Goal: Obtain resource: Download file/media

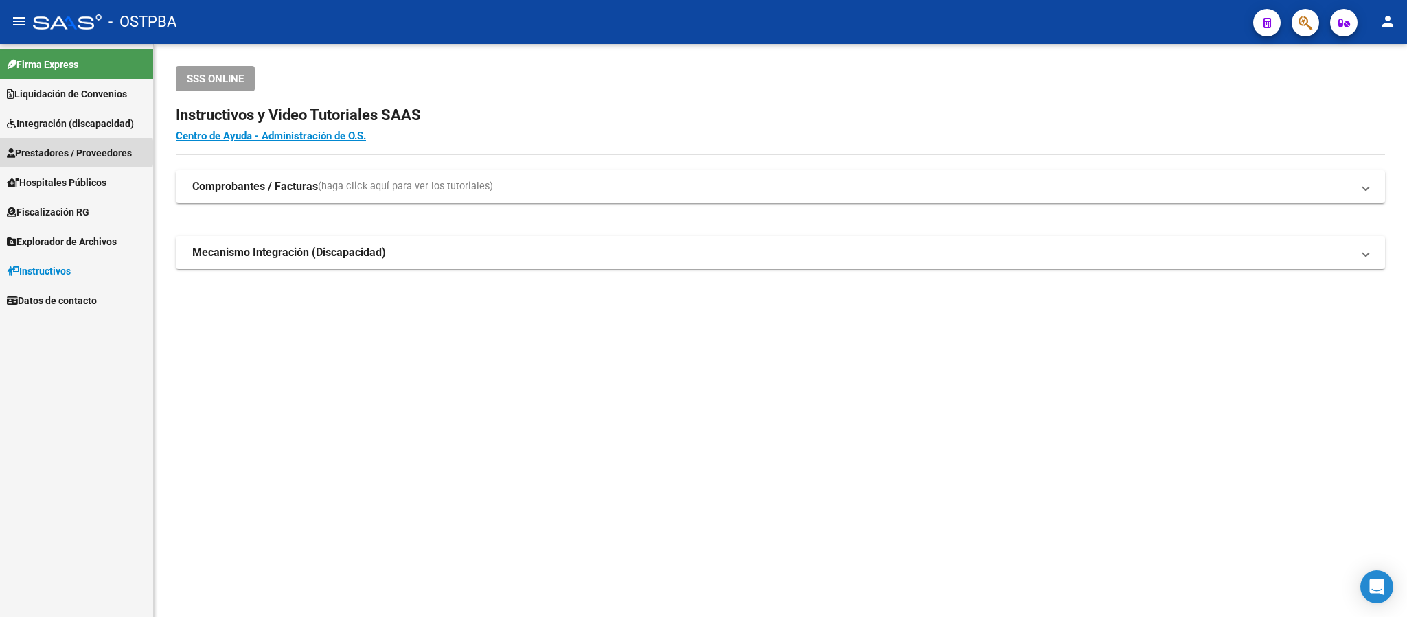
click at [47, 152] on span "Prestadores / Proveedores" at bounding box center [69, 153] width 125 height 15
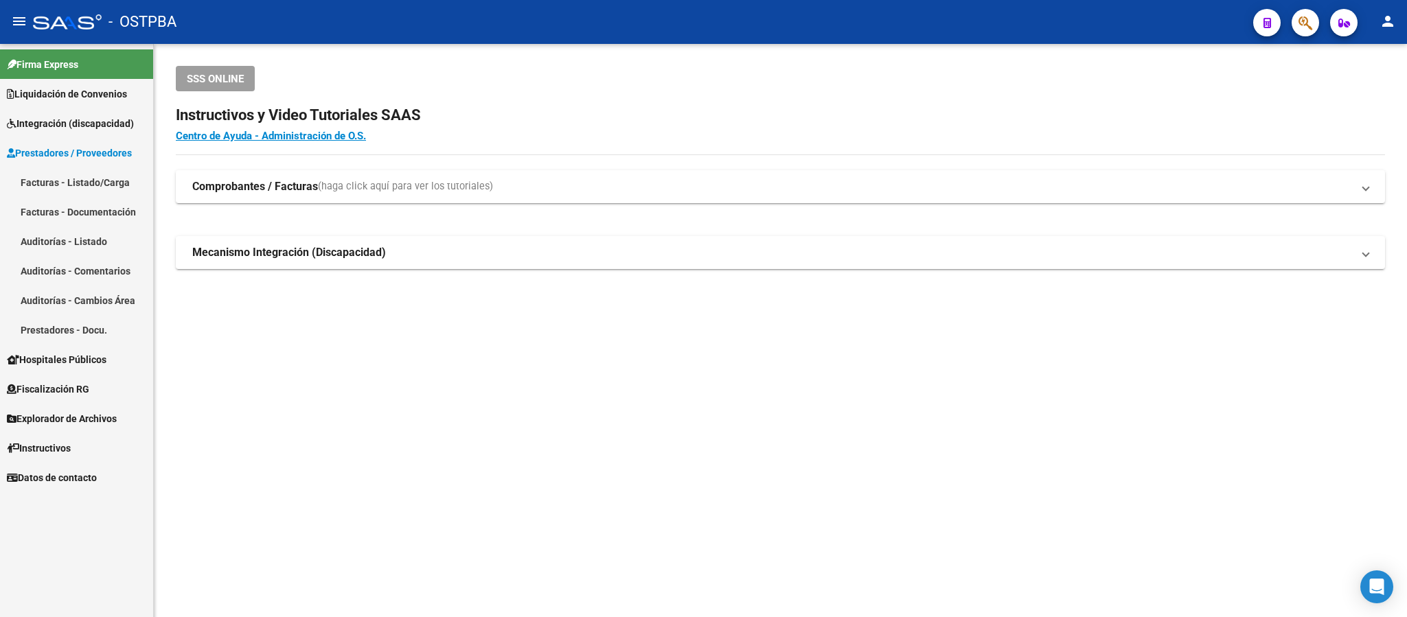
click at [98, 179] on link "Facturas - Listado/Carga" at bounding box center [76, 183] width 153 height 30
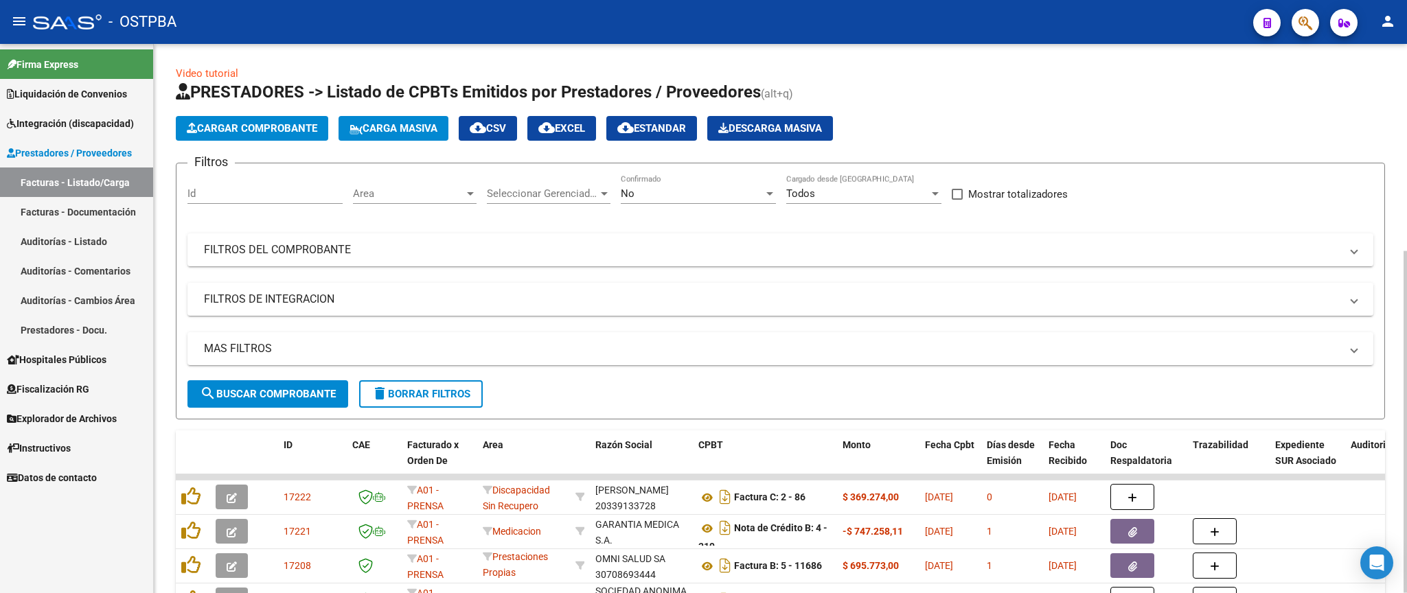
click at [642, 195] on div "No" at bounding box center [692, 193] width 143 height 12
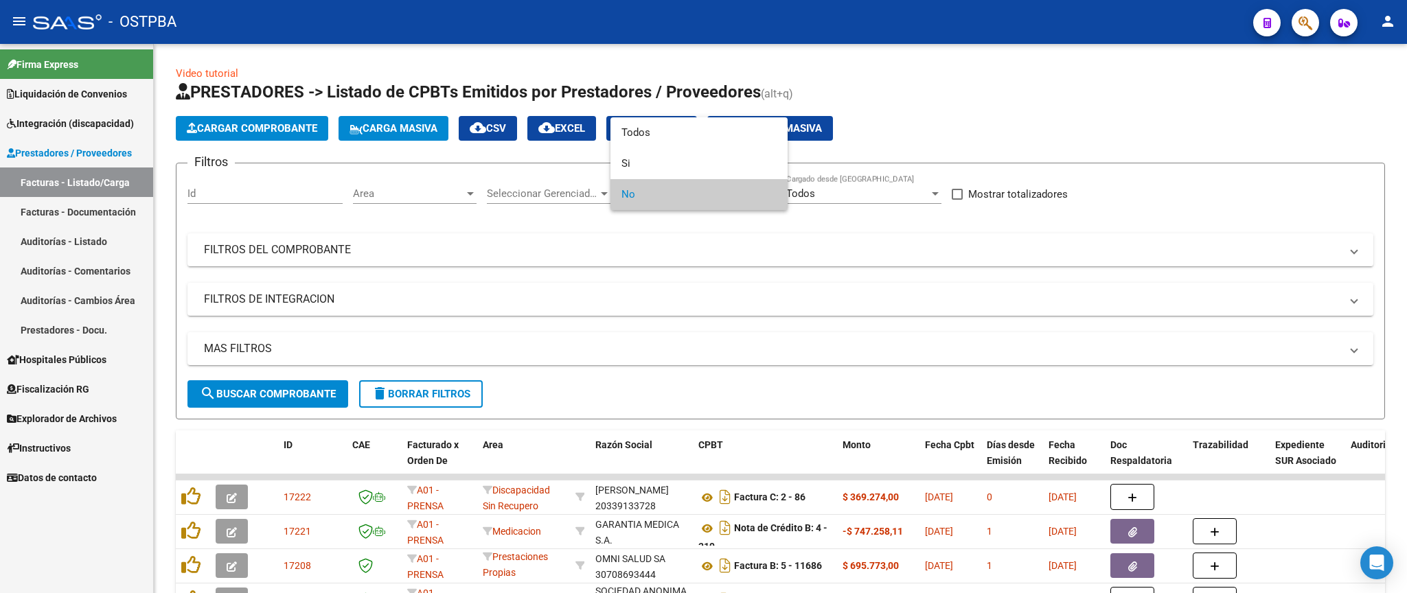
click at [700, 407] on div at bounding box center [703, 296] width 1407 height 593
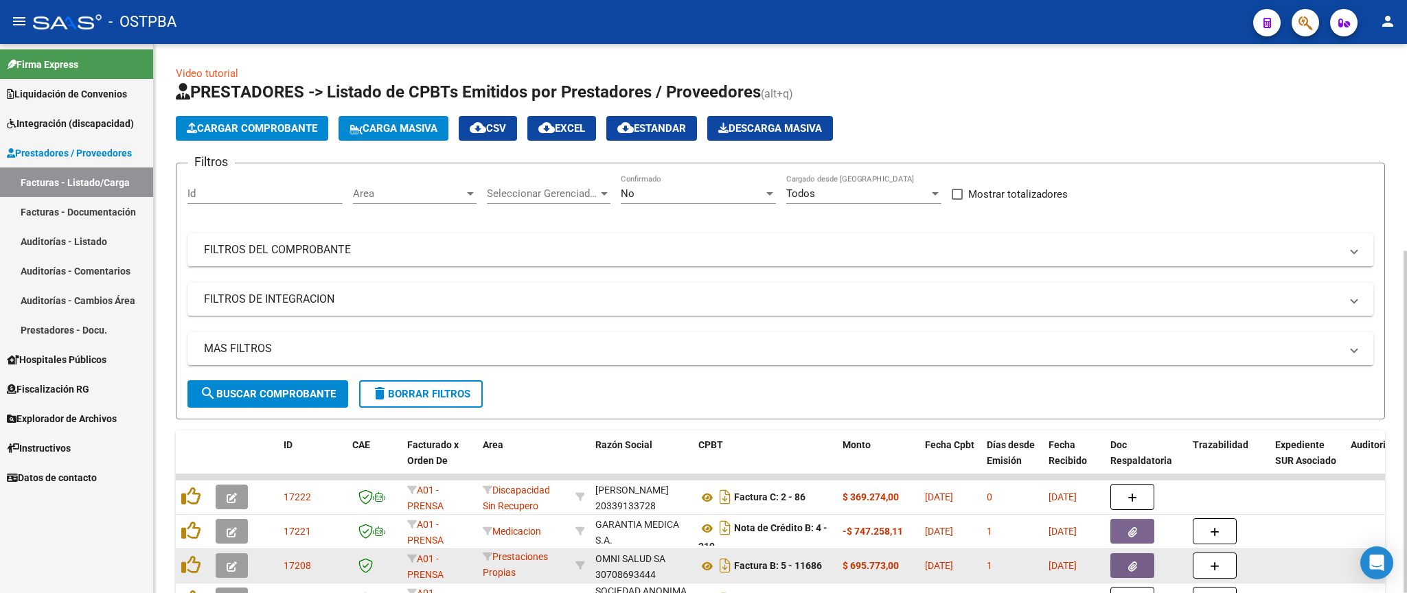
click at [1130, 566] on icon "button" at bounding box center [1132, 567] width 9 height 10
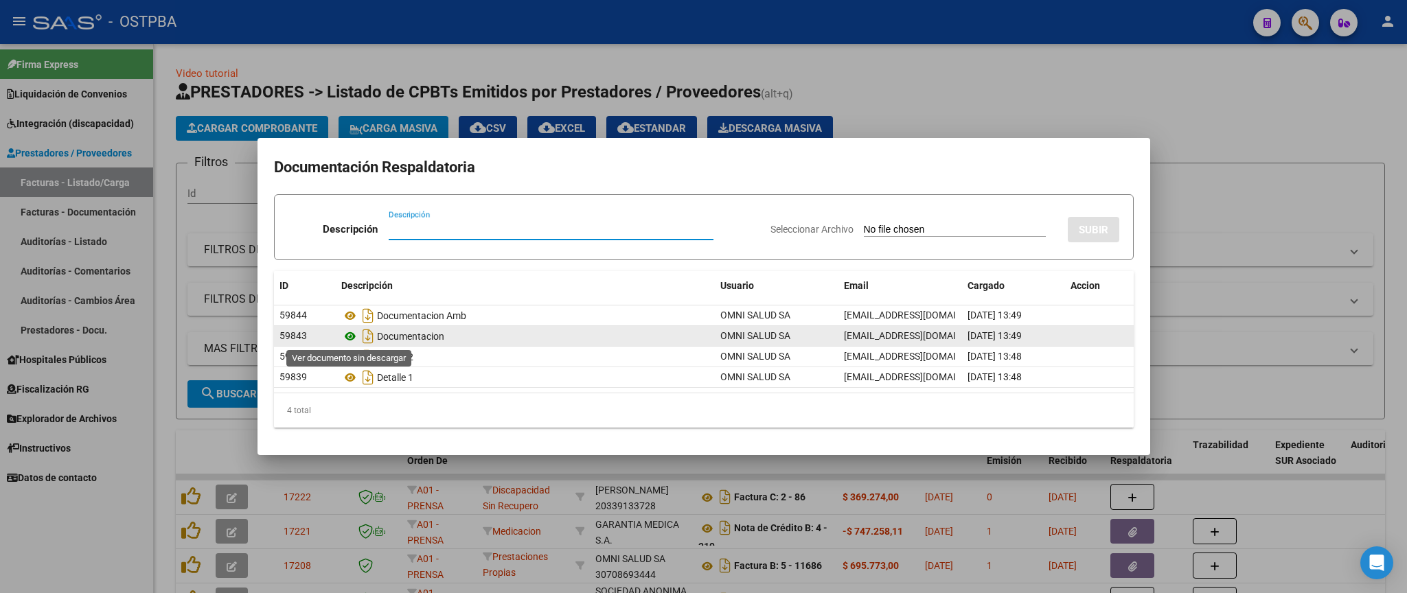
click at [354, 336] on icon at bounding box center [350, 336] width 18 height 16
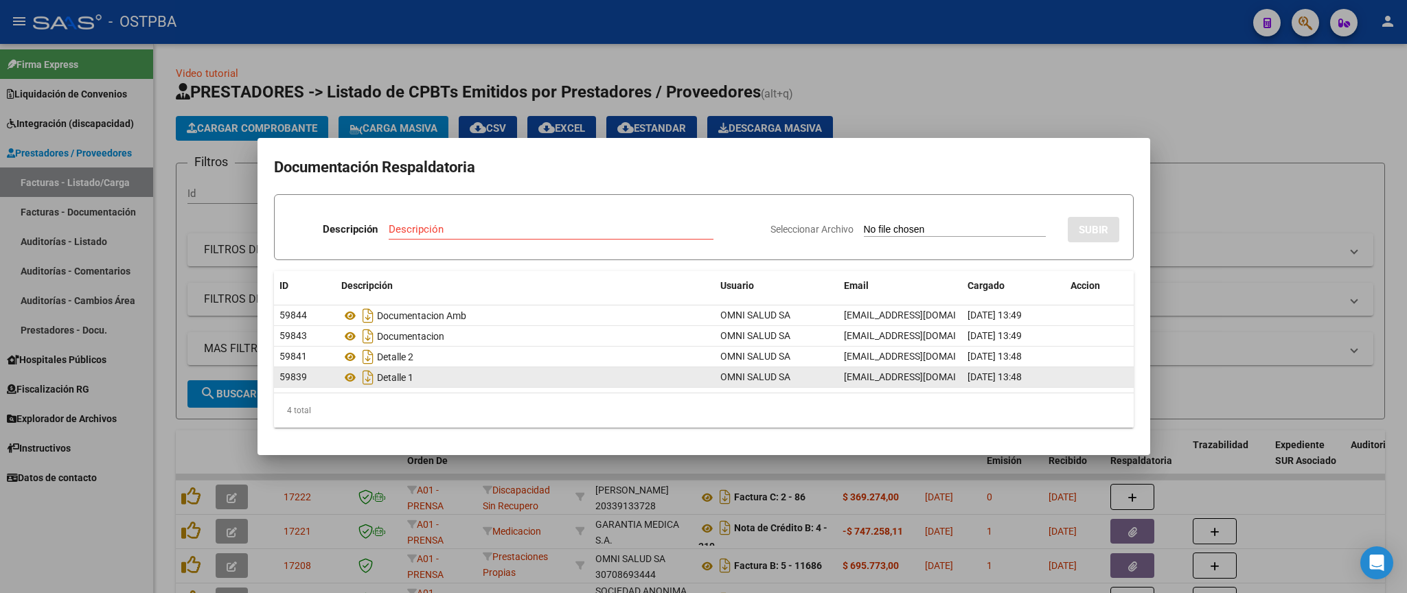
click at [349, 380] on icon at bounding box center [350, 377] width 18 height 16
click at [349, 379] on icon at bounding box center [350, 377] width 18 height 16
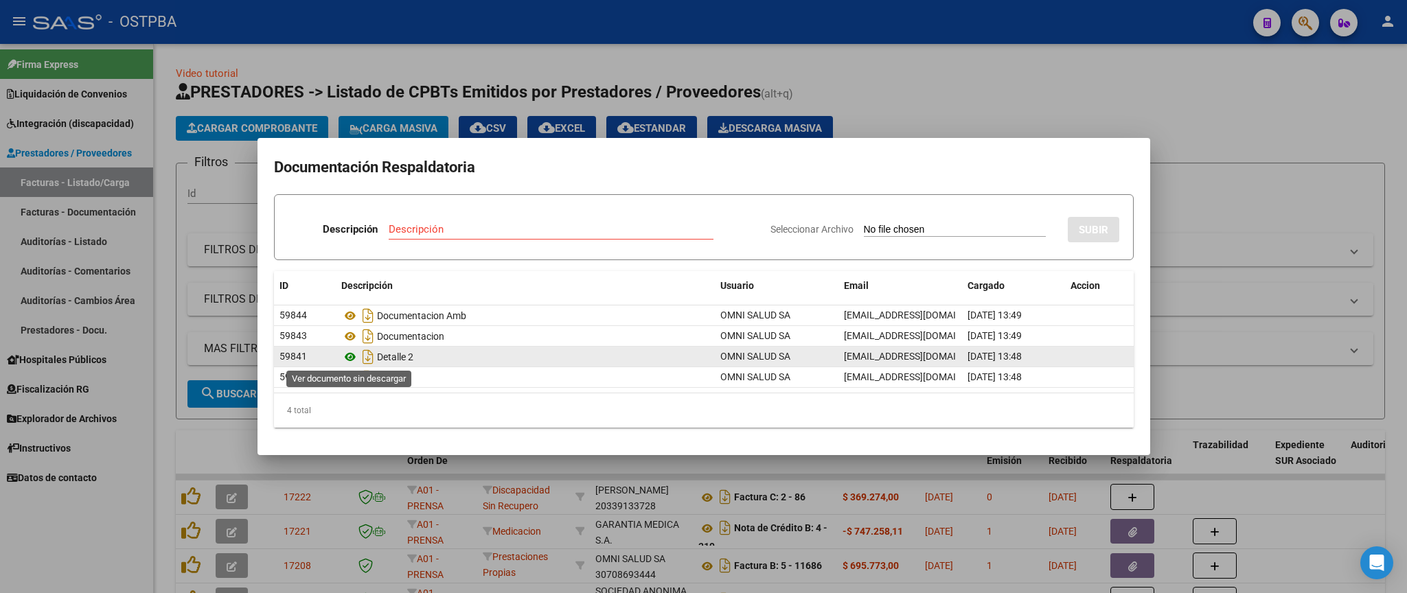
click at [352, 358] on icon at bounding box center [350, 357] width 18 height 16
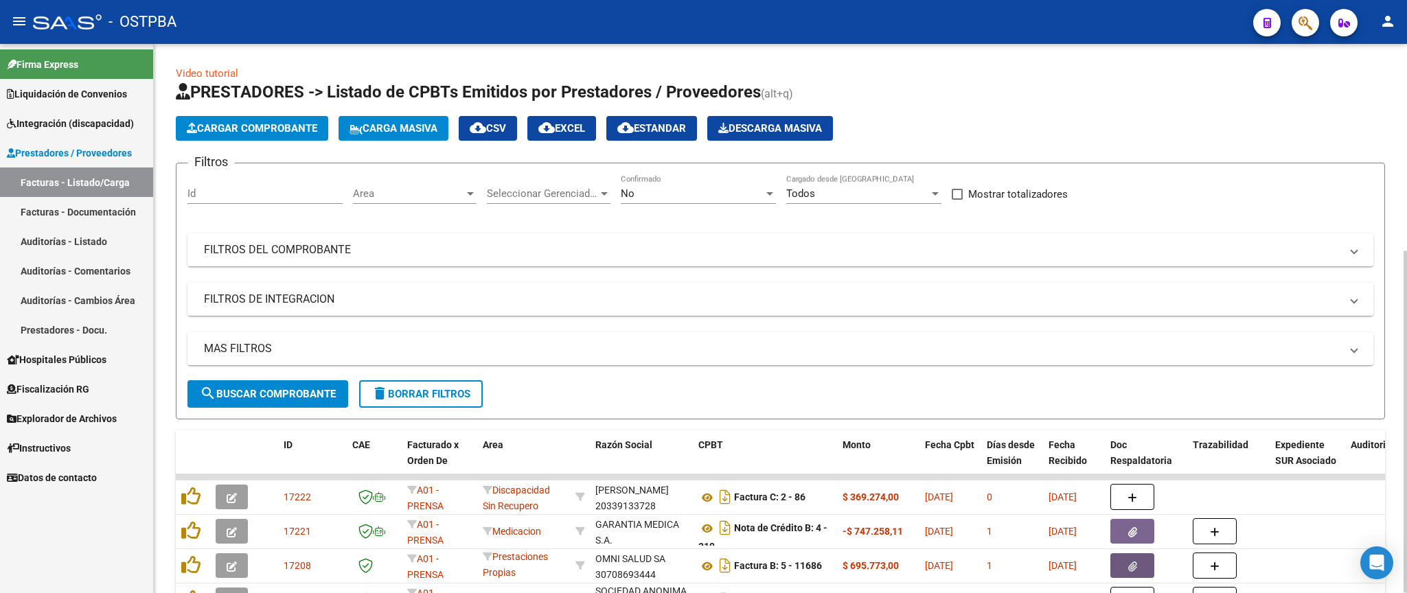
click at [695, 187] on div "No Confirmado" at bounding box center [698, 189] width 155 height 30
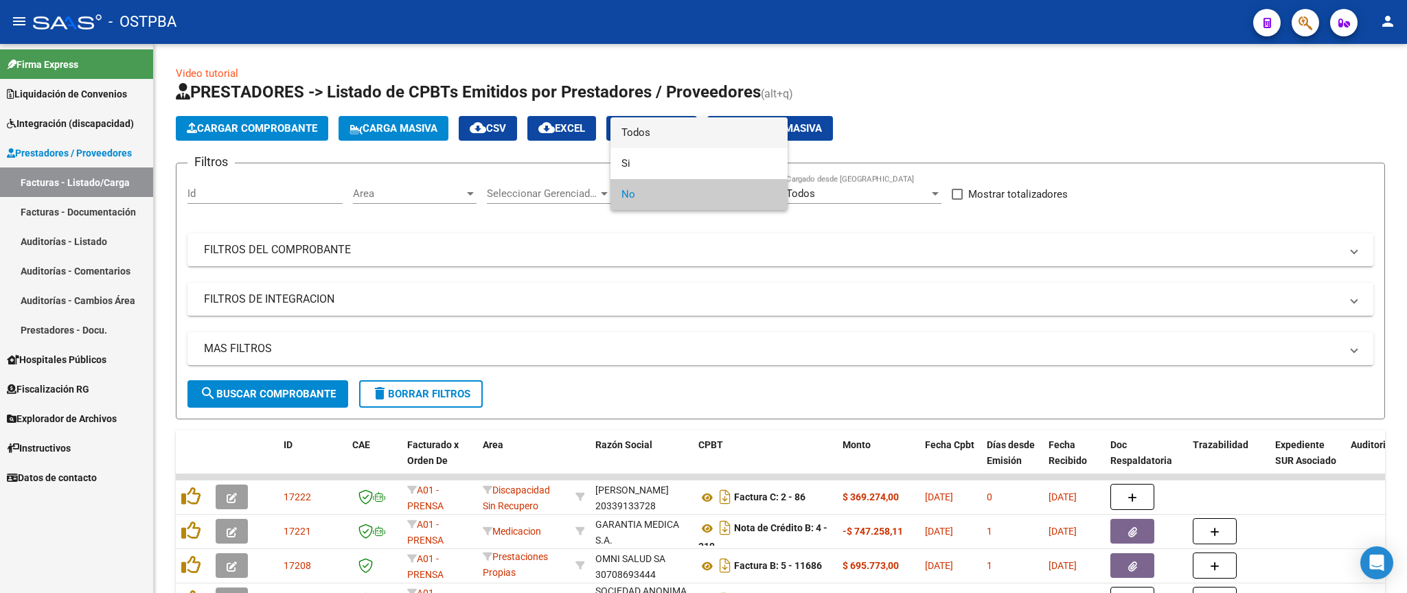
click at [676, 138] on span "Todos" at bounding box center [698, 132] width 155 height 31
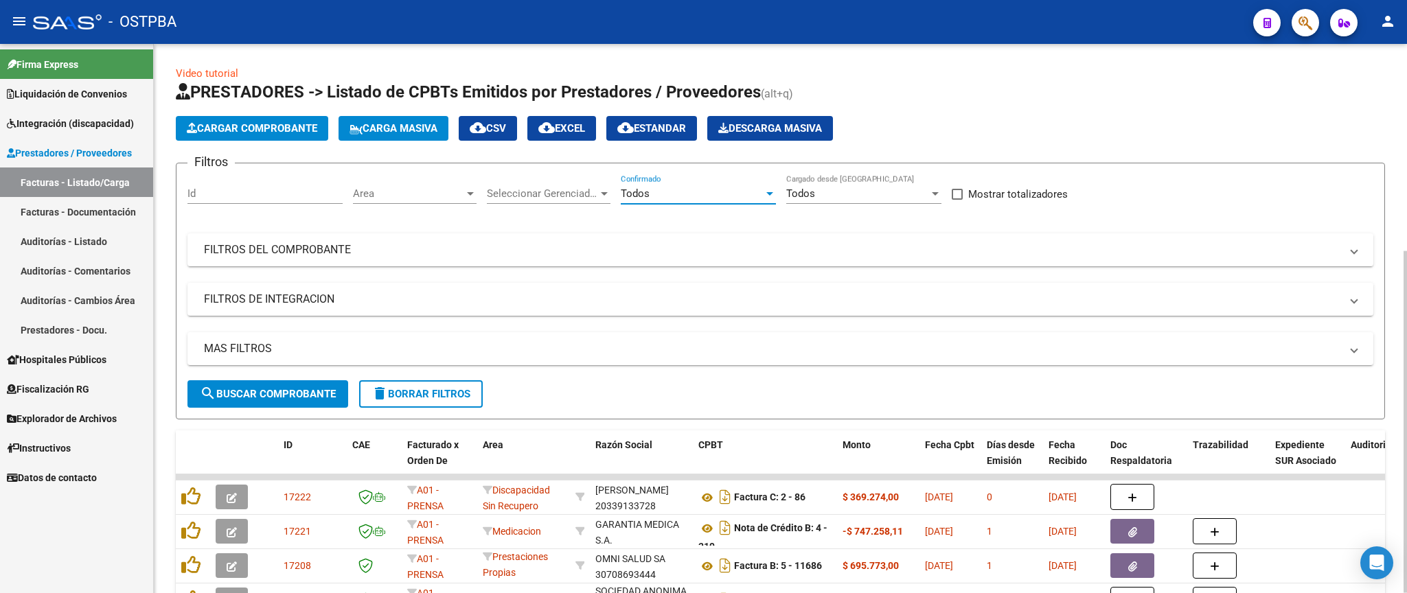
drag, startPoint x: 764, startPoint y: 247, endPoint x: 1143, endPoint y: 282, distance: 380.6
click at [765, 247] on mat-panel-title "FILTROS DEL COMPROBANTE" at bounding box center [772, 249] width 1136 height 15
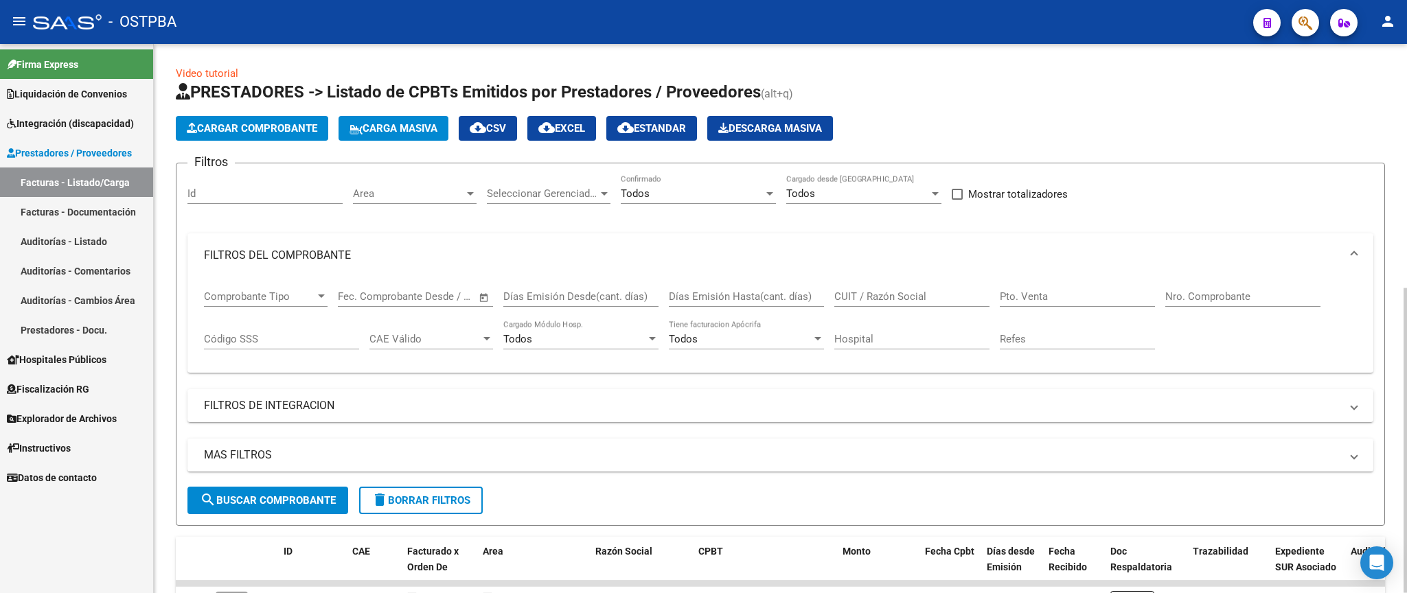
click at [1211, 296] on input "Nro. Comprobante" at bounding box center [1242, 296] width 155 height 12
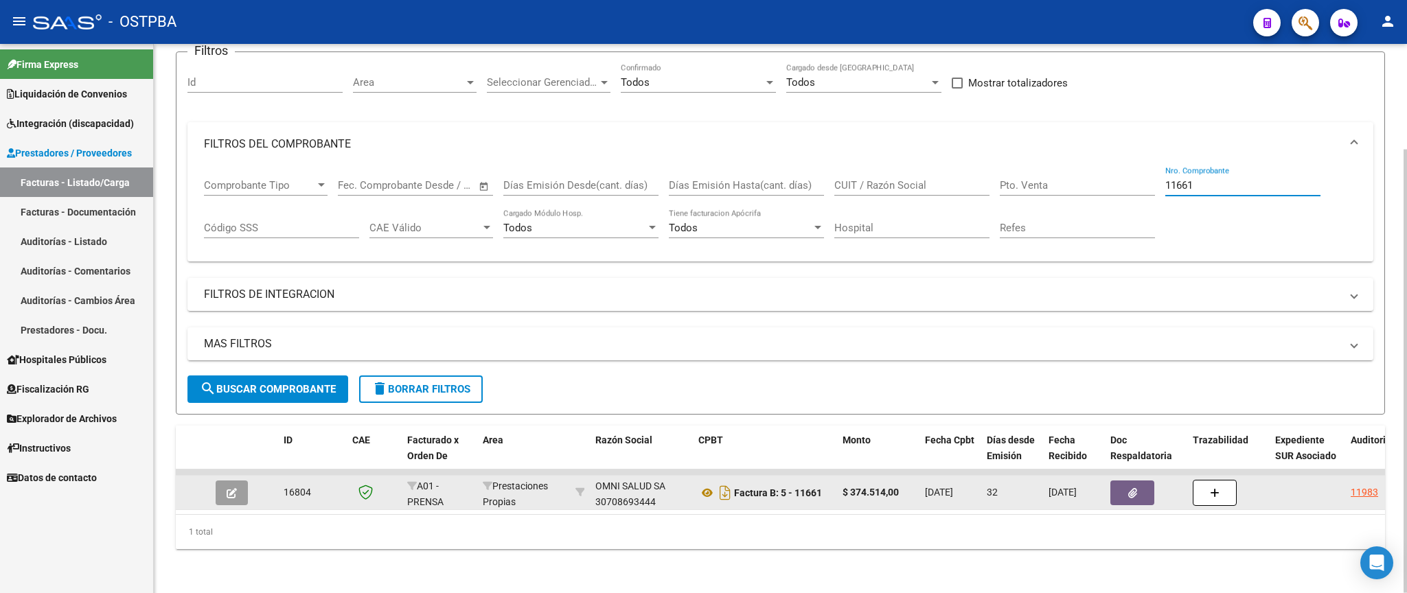
type input "11661"
click at [1136, 488] on icon "button" at bounding box center [1132, 493] width 9 height 10
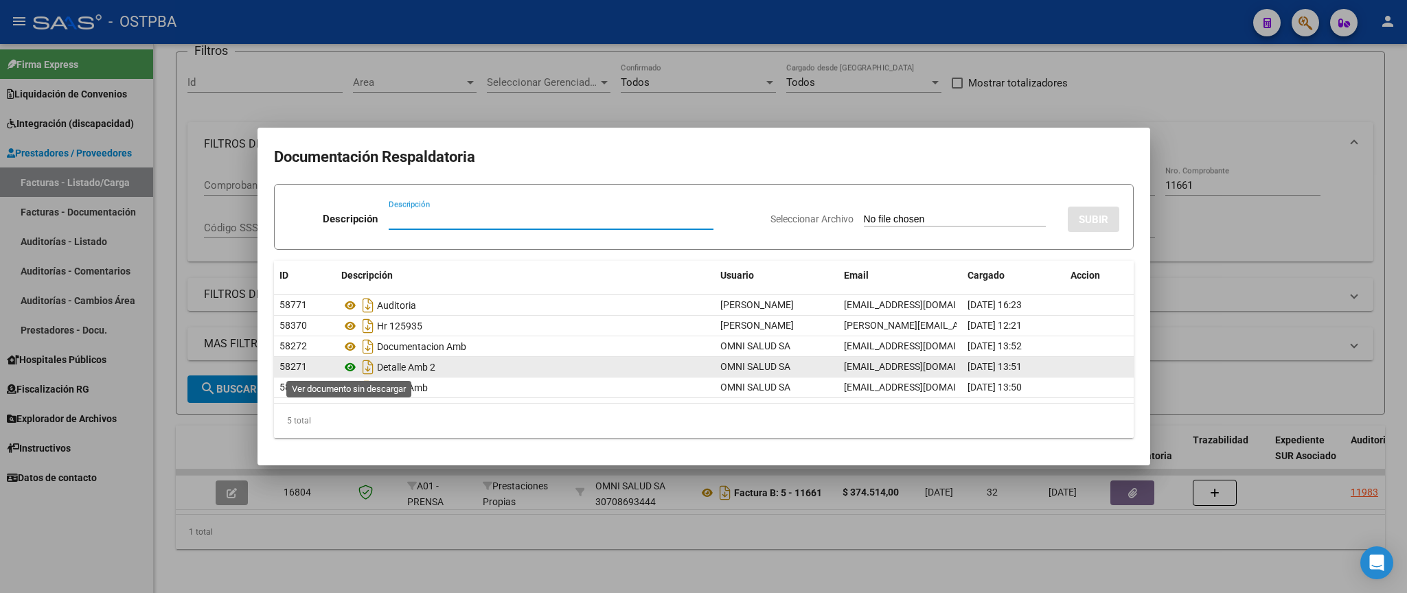
click at [348, 367] on icon at bounding box center [350, 367] width 18 height 16
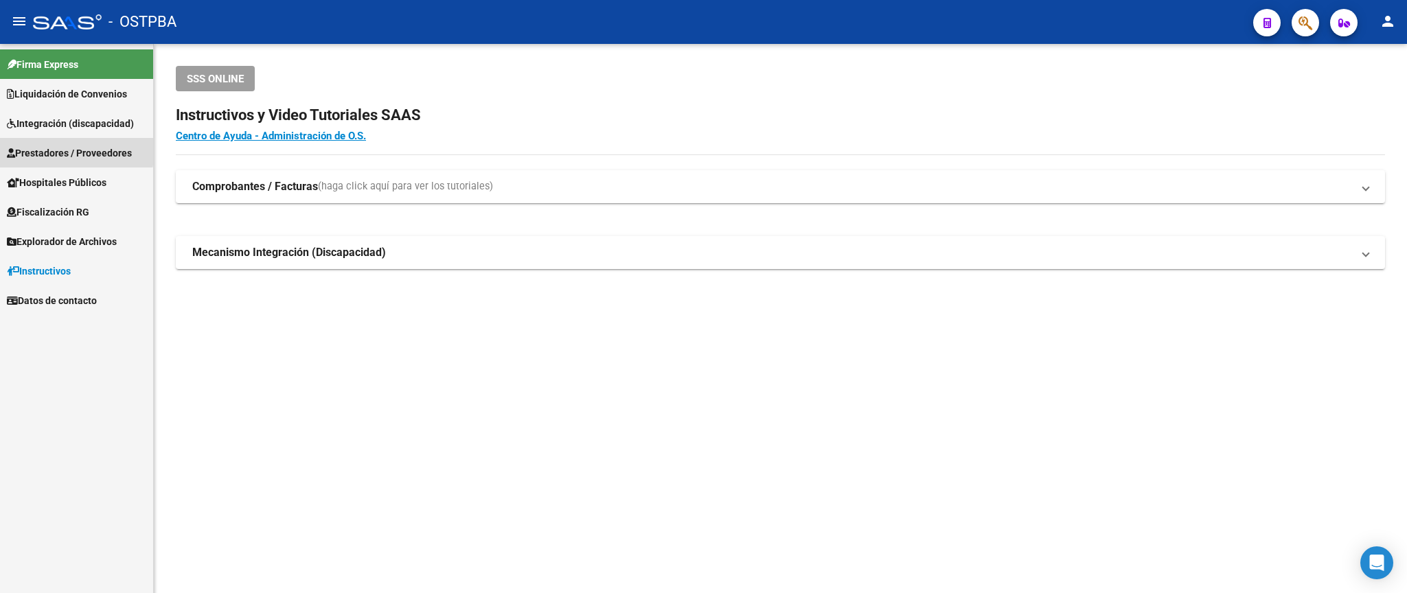
click at [71, 150] on span "Prestadores / Proveedores" at bounding box center [69, 153] width 125 height 15
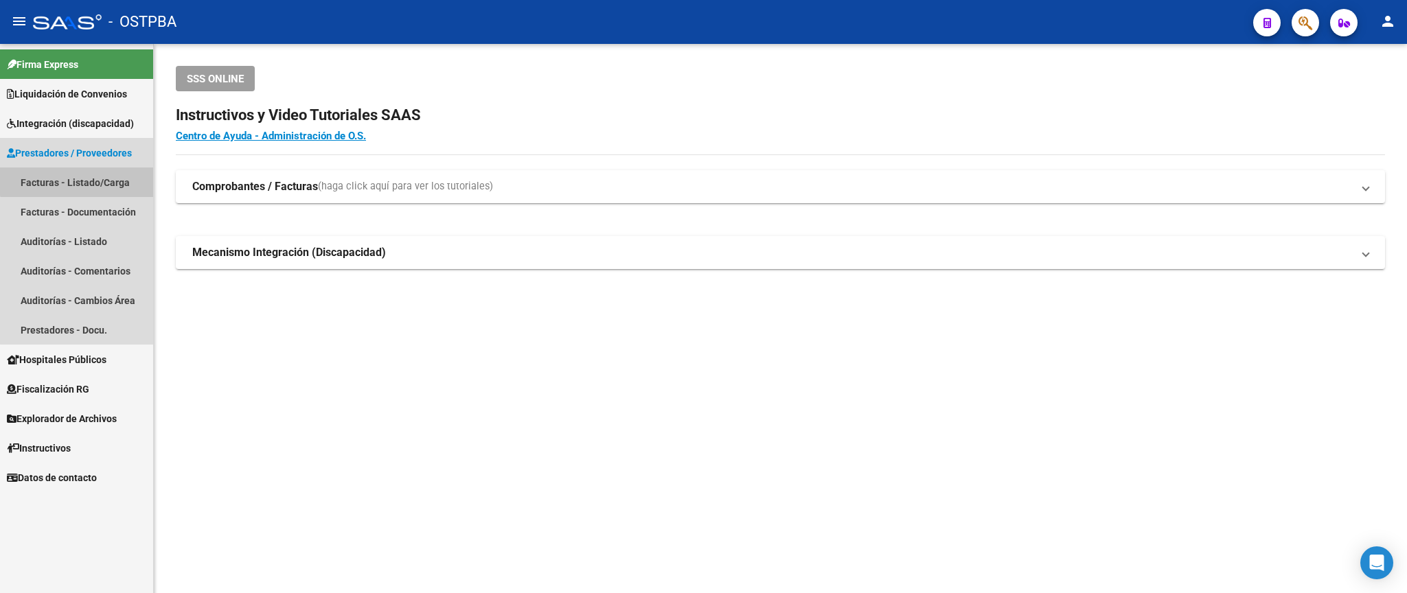
click at [80, 181] on link "Facturas - Listado/Carga" at bounding box center [76, 183] width 153 height 30
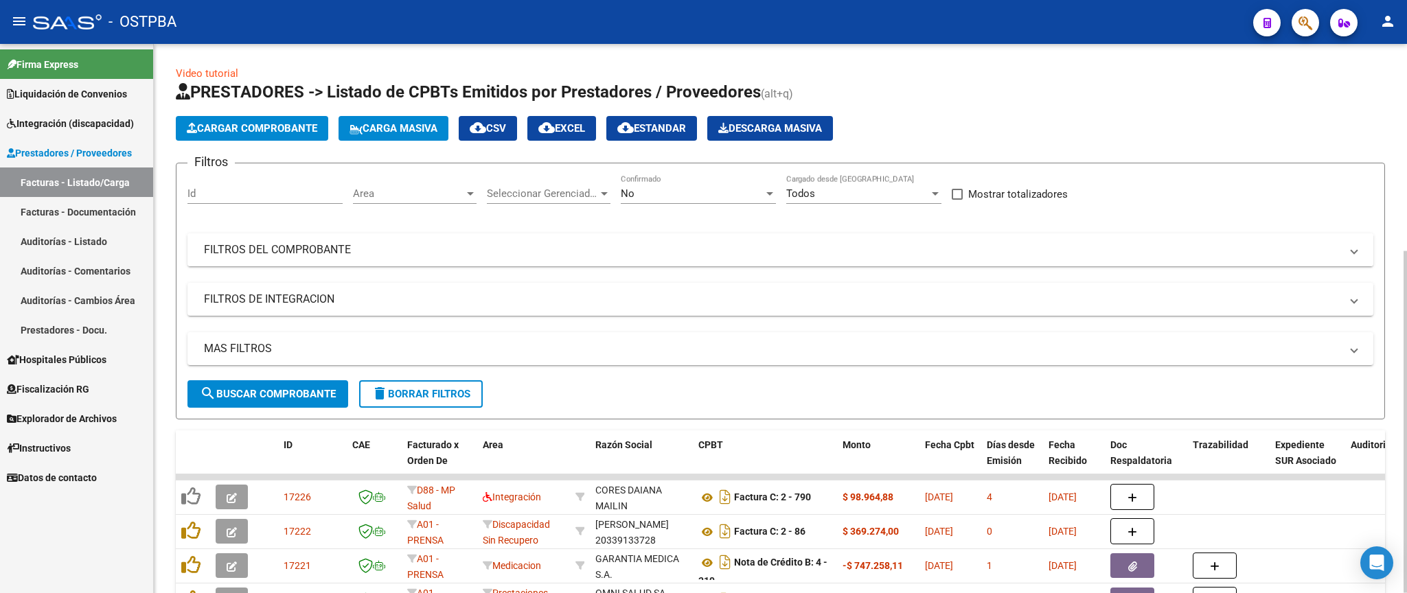
click at [489, 249] on mat-panel-title "FILTROS DEL COMPROBANTE" at bounding box center [772, 249] width 1136 height 15
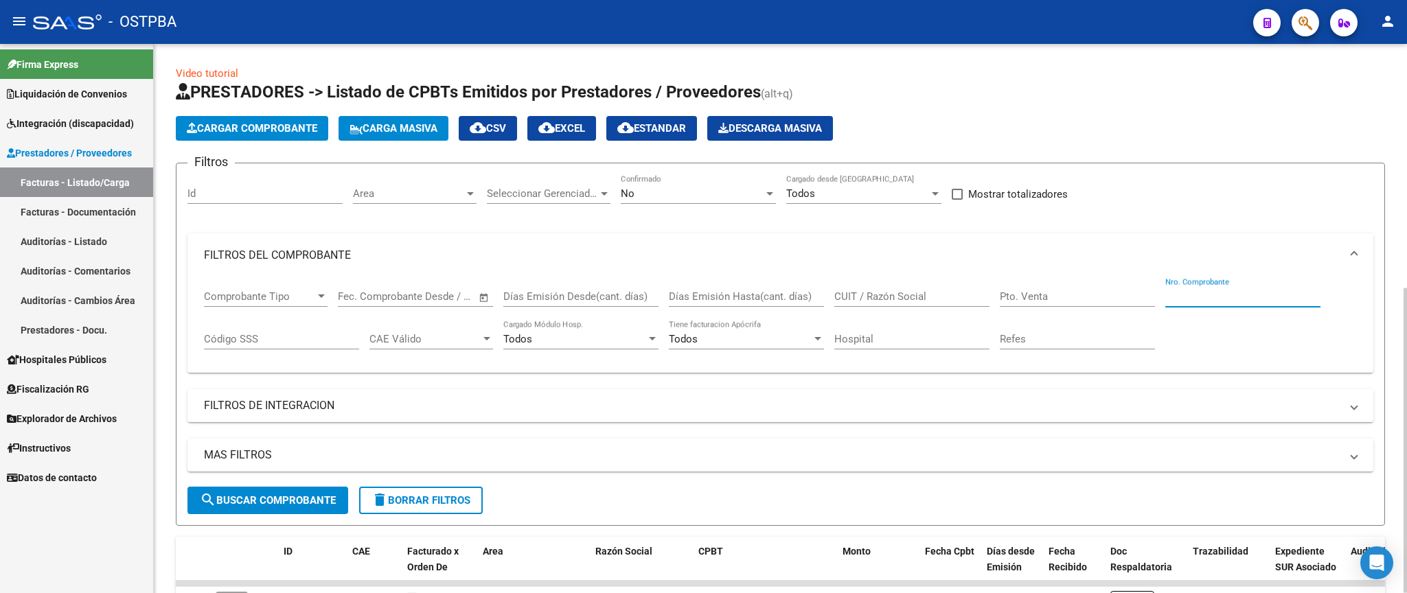
click at [1215, 301] on input "Nro. Comprobante" at bounding box center [1242, 296] width 155 height 12
click at [312, 500] on span "search Buscar Comprobante" at bounding box center [268, 500] width 136 height 12
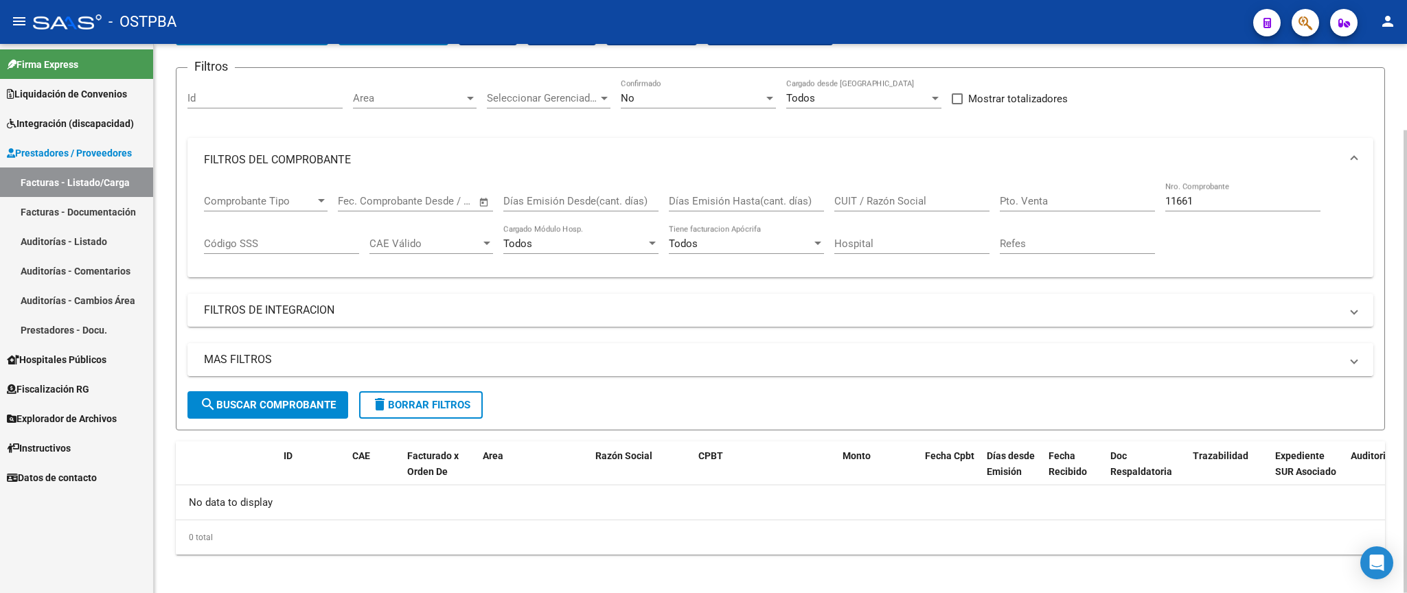
scroll to position [103, 0]
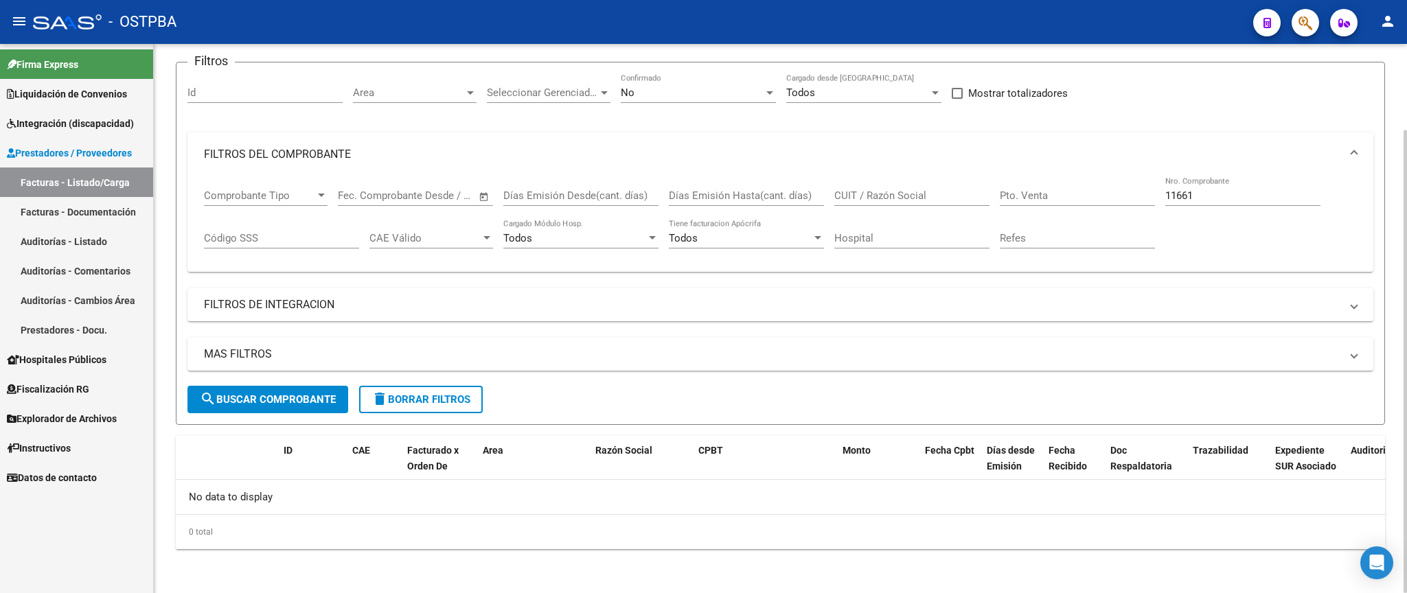
click at [683, 80] on div "No Confirmado" at bounding box center [698, 88] width 155 height 30
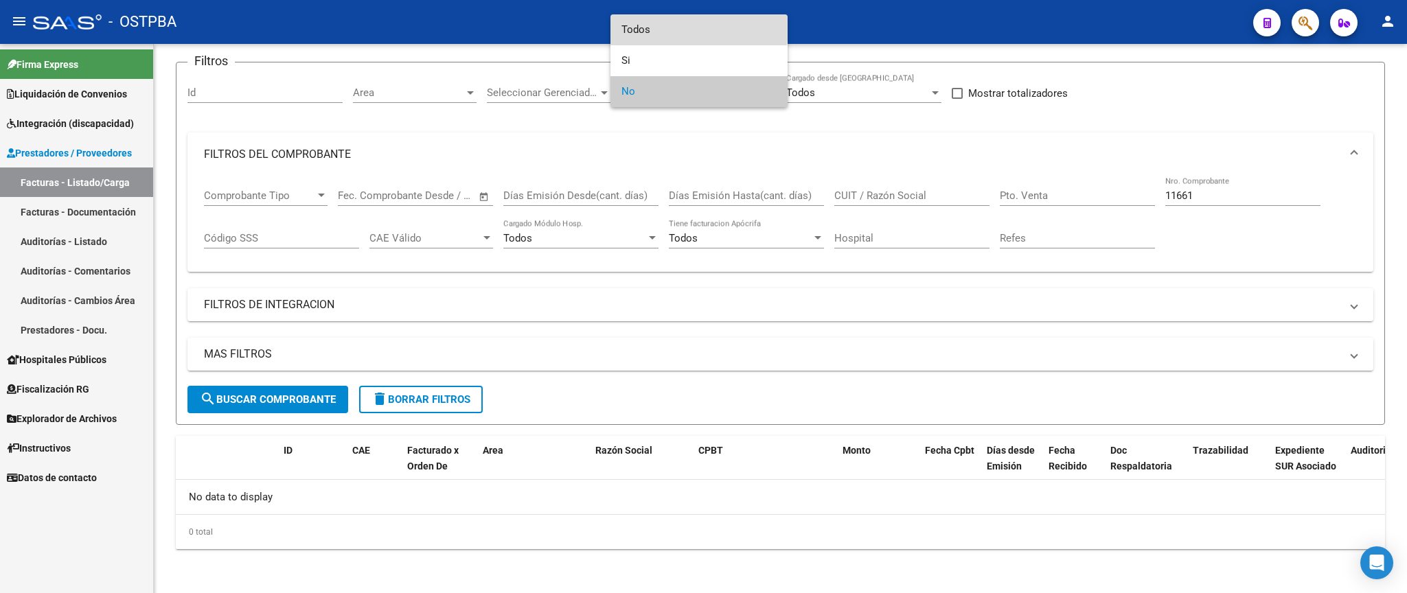
click at [676, 28] on span "Todos" at bounding box center [698, 29] width 155 height 31
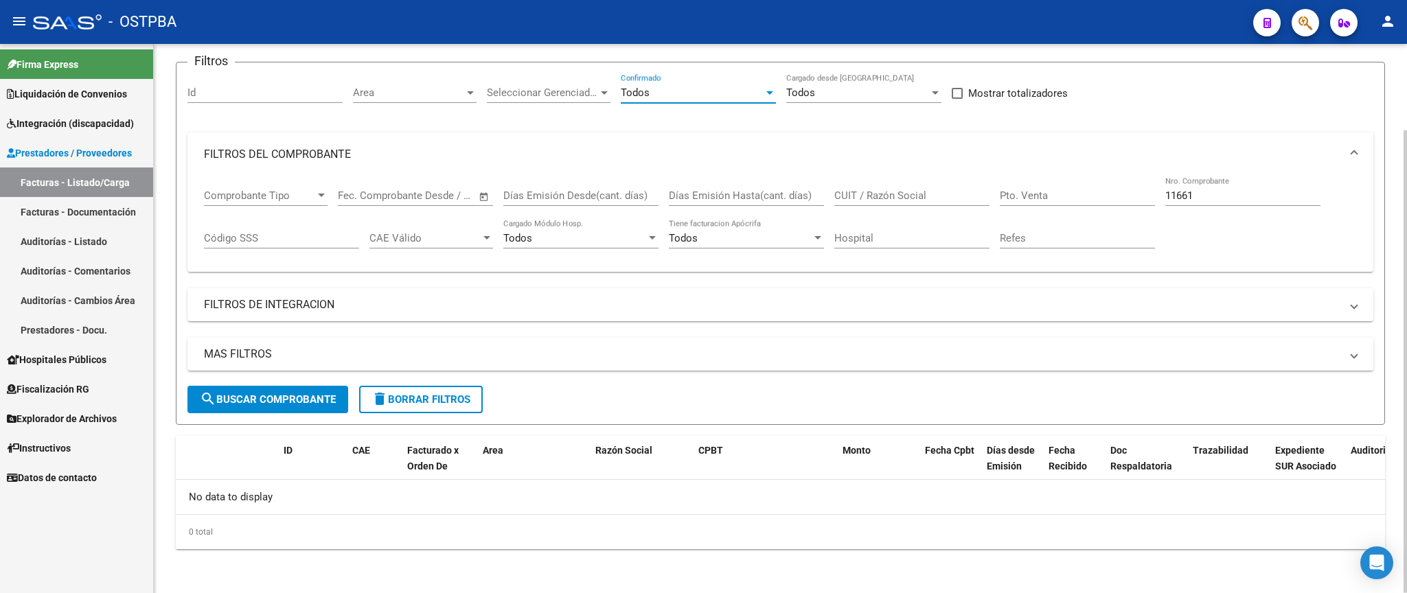
click at [272, 410] on button "search Buscar Comprobante" at bounding box center [267, 399] width 161 height 27
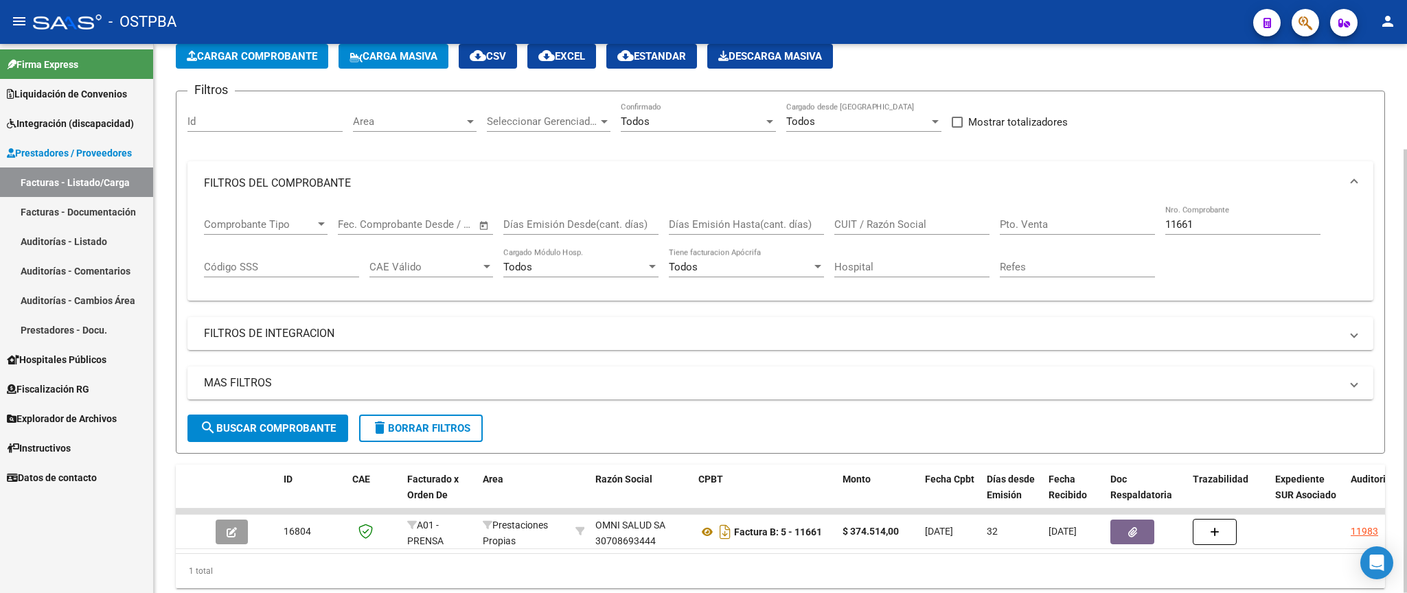
scroll to position [130, 0]
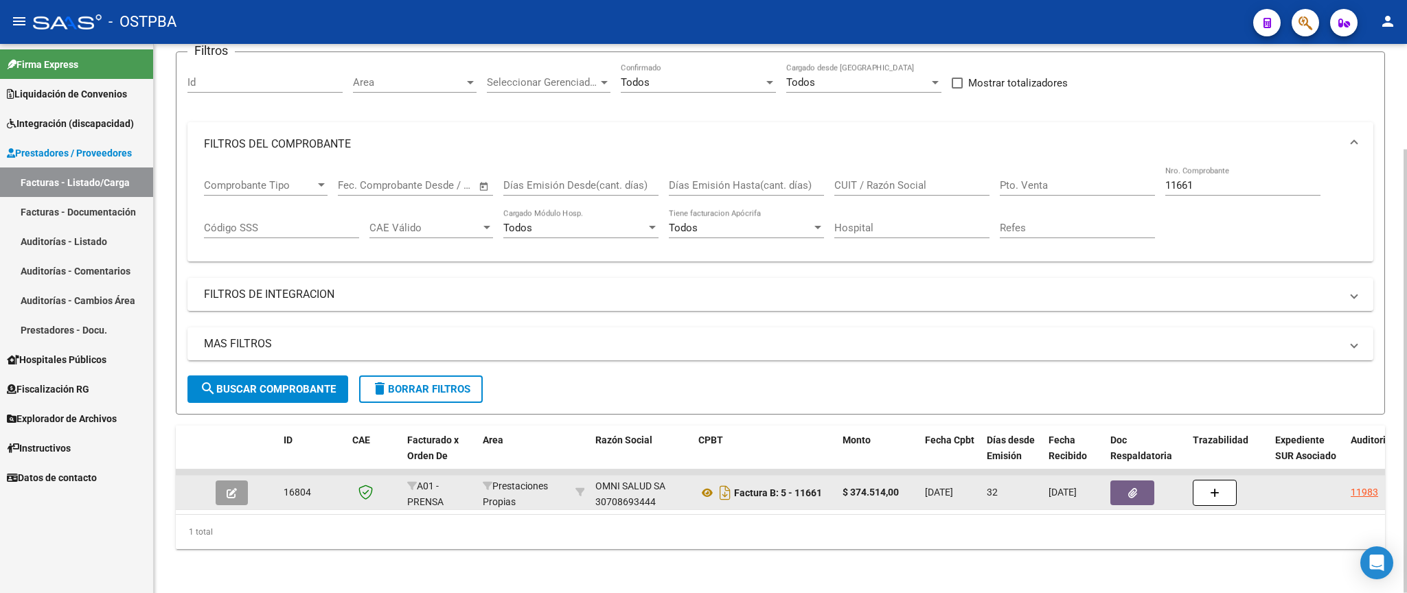
click at [1132, 488] on icon "button" at bounding box center [1132, 493] width 9 height 10
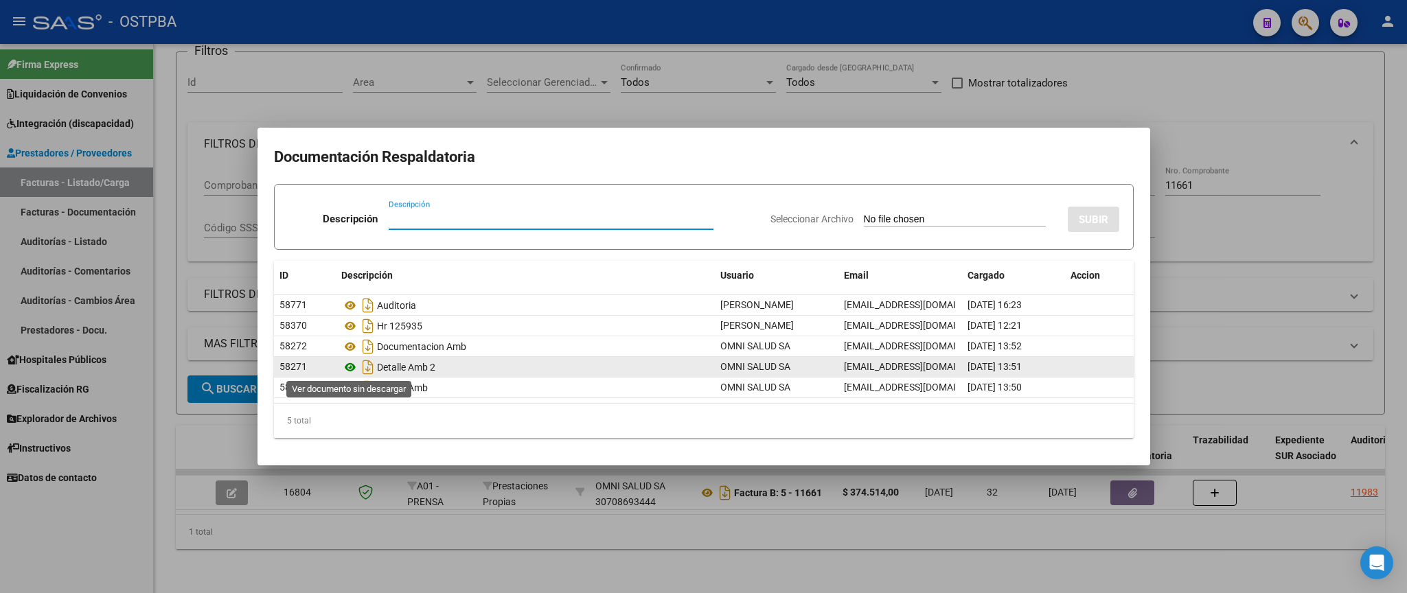
click at [356, 367] on icon at bounding box center [350, 367] width 18 height 16
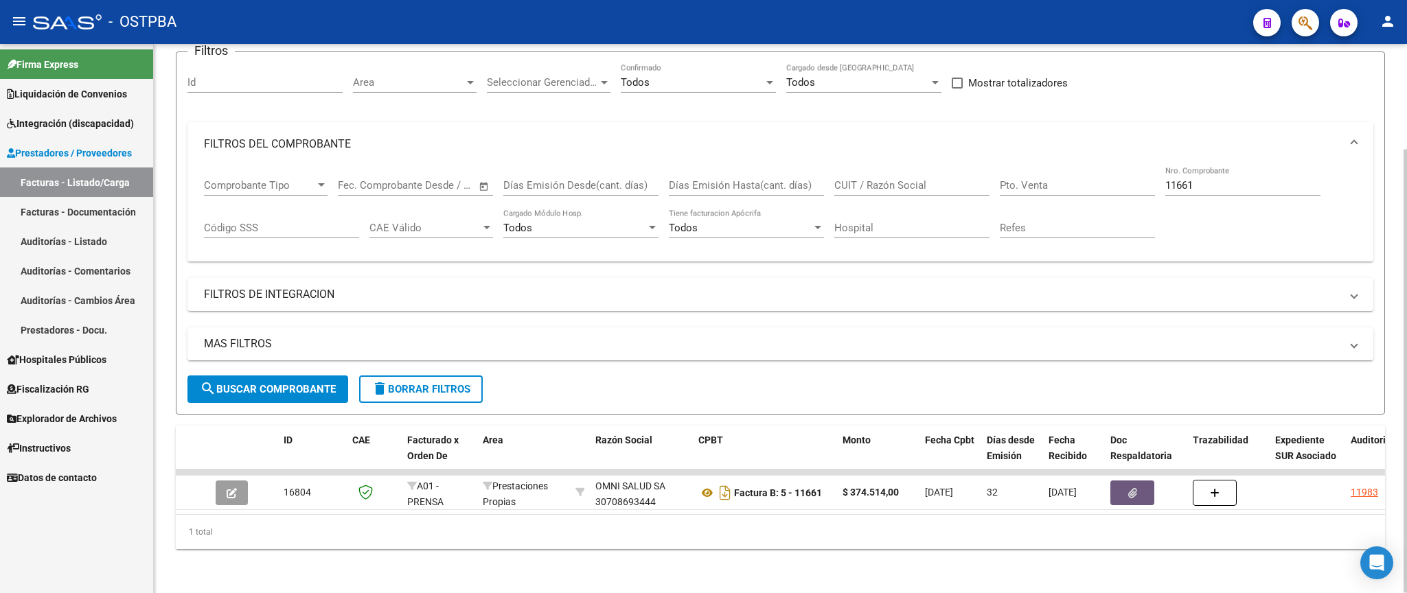
click at [1204, 179] on input "11661" at bounding box center [1242, 185] width 155 height 12
type input "11686"
click at [305, 383] on span "search Buscar Comprobante" at bounding box center [268, 389] width 136 height 12
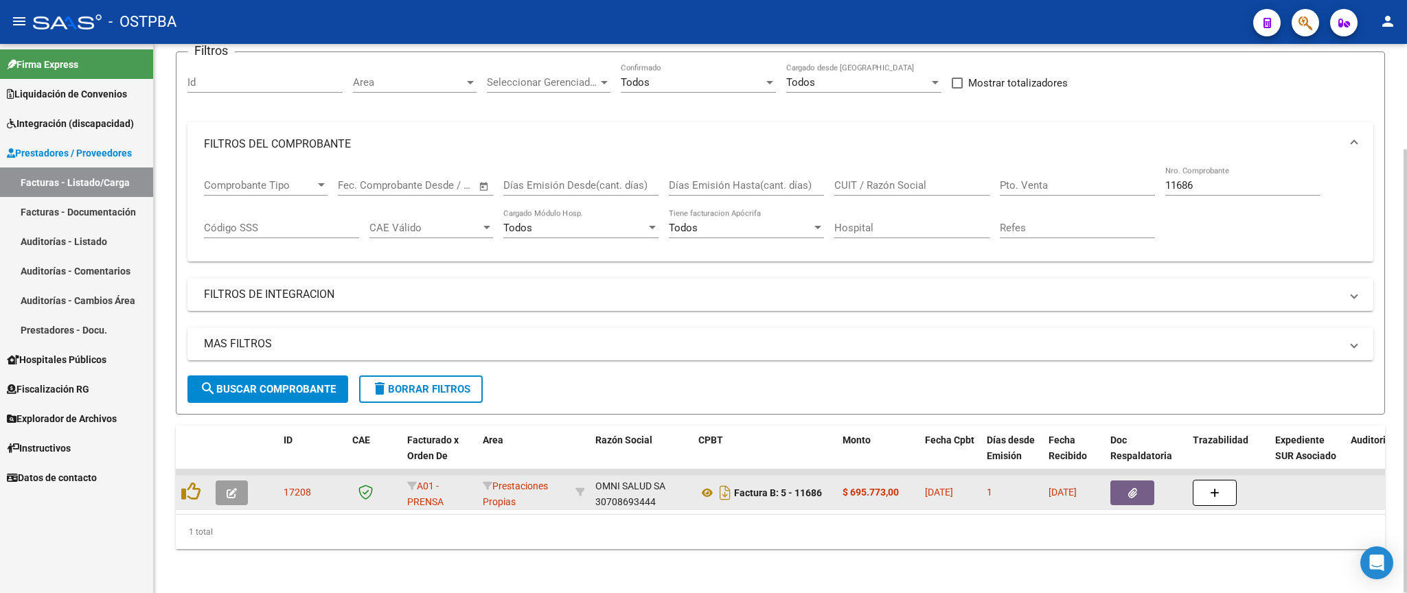
click at [1130, 488] on icon "button" at bounding box center [1132, 493] width 9 height 10
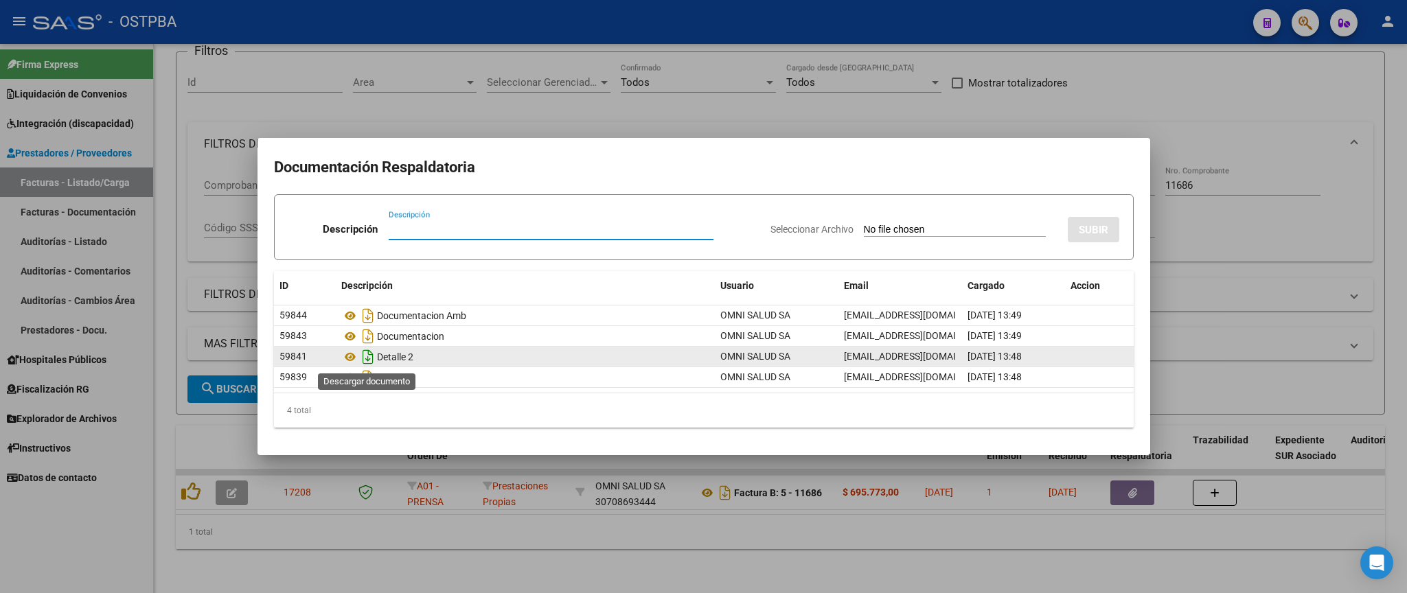
click at [367, 360] on icon "Descargar documento" at bounding box center [368, 357] width 18 height 22
